Goal: Contribute content

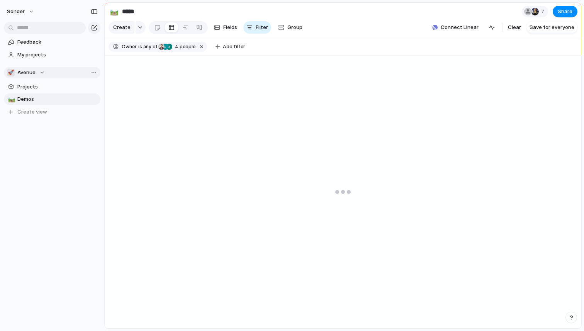
click at [32, 73] on span "Avenue" at bounding box center [26, 73] width 18 height 8
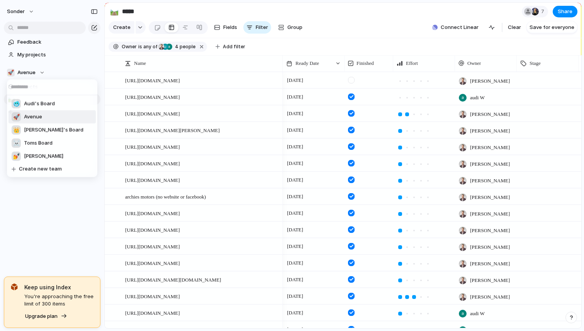
click at [45, 108] on li "🥶 Audi's Board" at bounding box center [51, 103] width 87 height 13
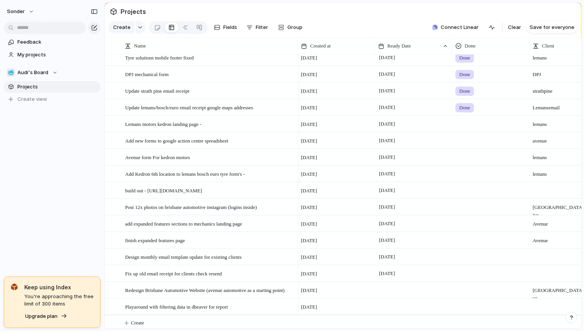
scroll to position [341, 0]
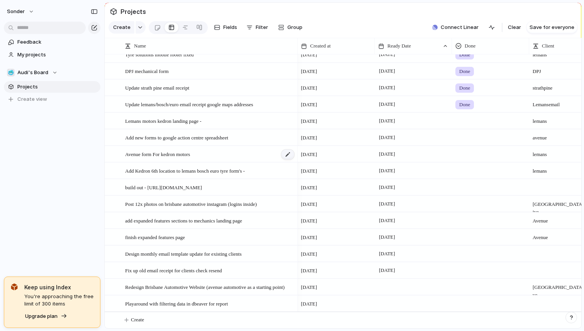
click at [292, 152] on div at bounding box center [287, 154] width 13 height 10
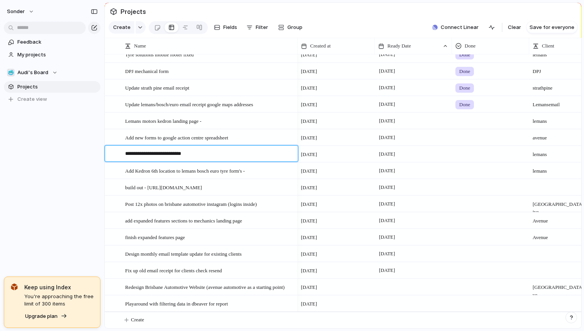
click at [237, 156] on textarea "**********" at bounding box center [208, 155] width 167 height 10
type textarea "**********"
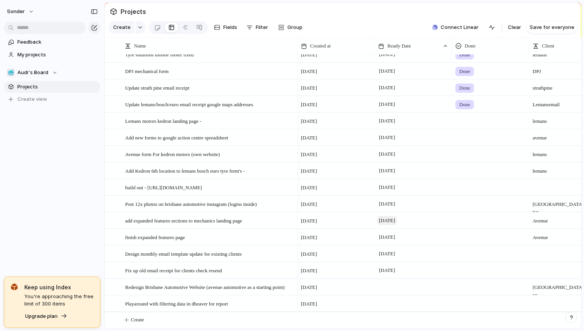
click at [387, 217] on span "[DATE]" at bounding box center [387, 220] width 20 height 9
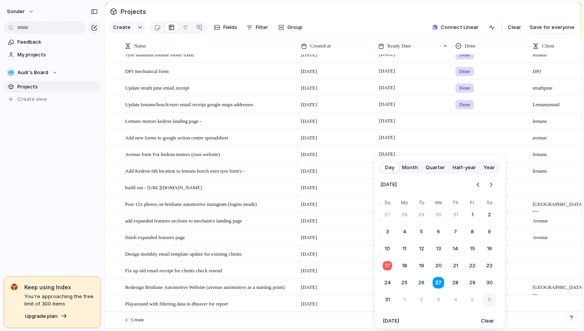
click at [491, 298] on button "6" at bounding box center [489, 300] width 14 height 14
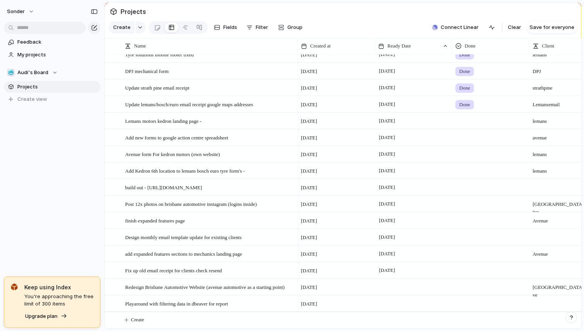
click at [402, 283] on div at bounding box center [412, 287] width 77 height 16
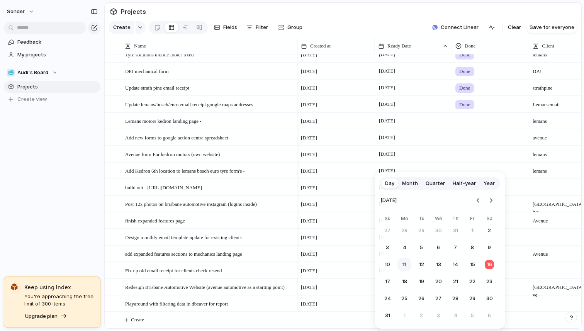
click at [407, 264] on button "11" at bounding box center [404, 264] width 14 height 14
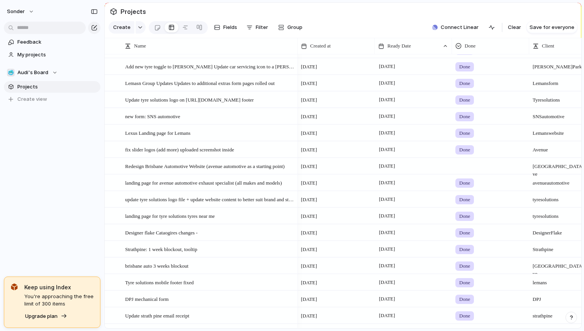
scroll to position [154, 0]
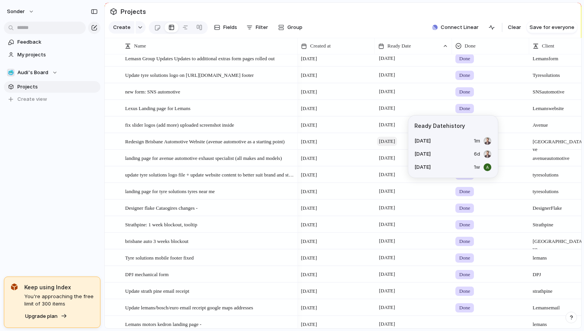
click at [384, 138] on span "[DATE]" at bounding box center [387, 141] width 20 height 9
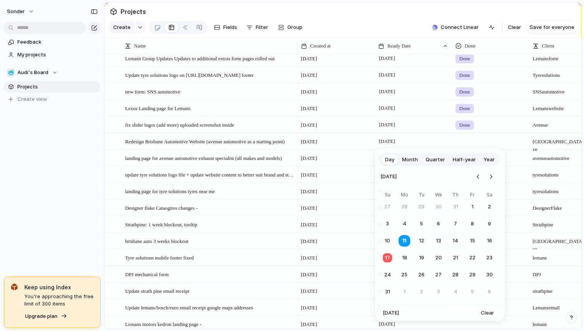
drag, startPoint x: 418, startPoint y: 243, endPoint x: 415, endPoint y: 238, distance: 5.7
click at [418, 243] on button "12" at bounding box center [421, 241] width 14 height 14
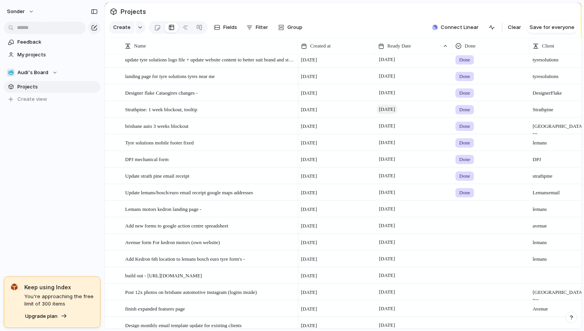
scroll to position [0, 0]
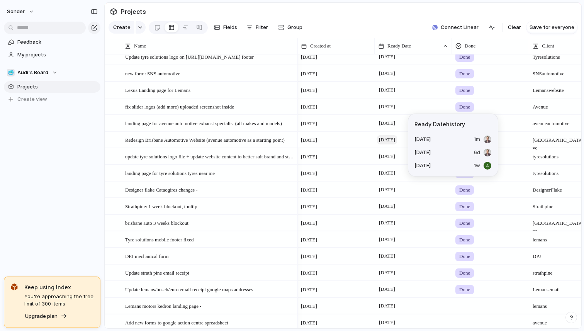
click at [390, 139] on span "[DATE]" at bounding box center [387, 139] width 20 height 9
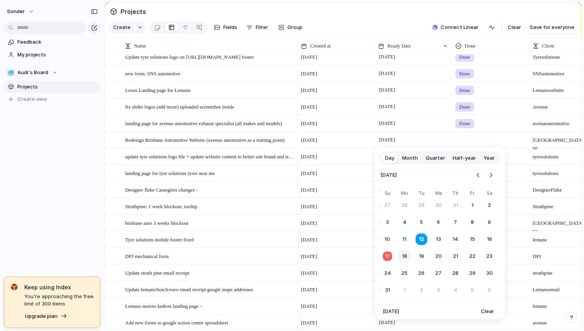
click at [405, 255] on button "18" at bounding box center [404, 256] width 14 height 14
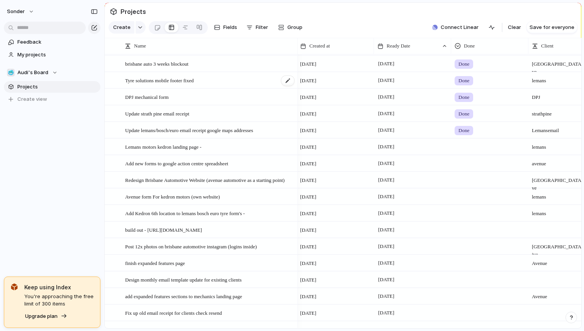
scroll to position [341, 0]
